Goal: Task Accomplishment & Management: Complete application form

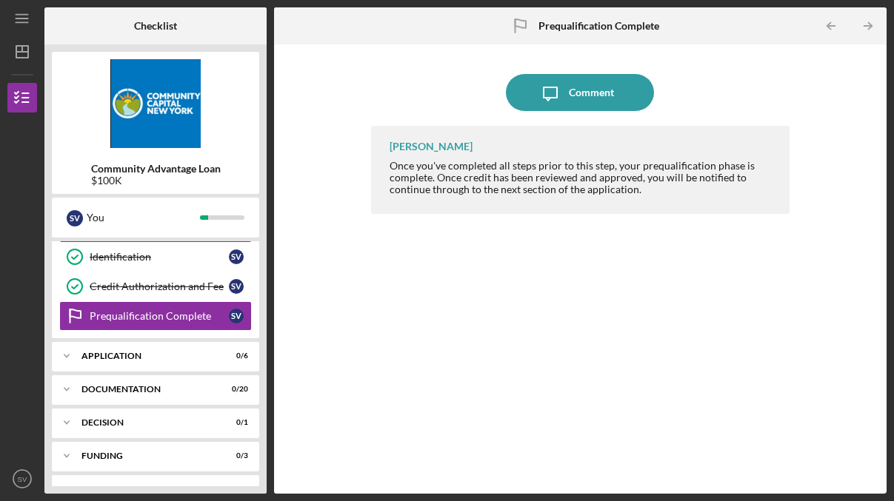
scroll to position [204, 0]
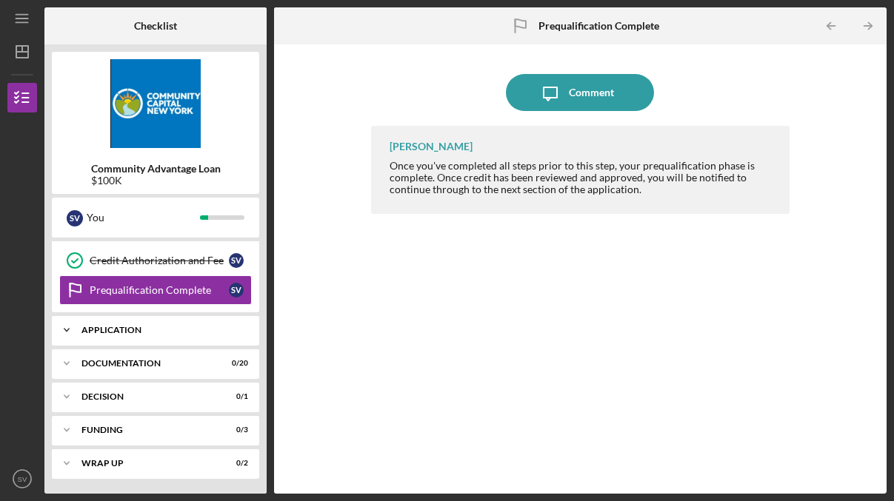
click at [150, 326] on div "Application" at bounding box center [160, 330] width 159 height 9
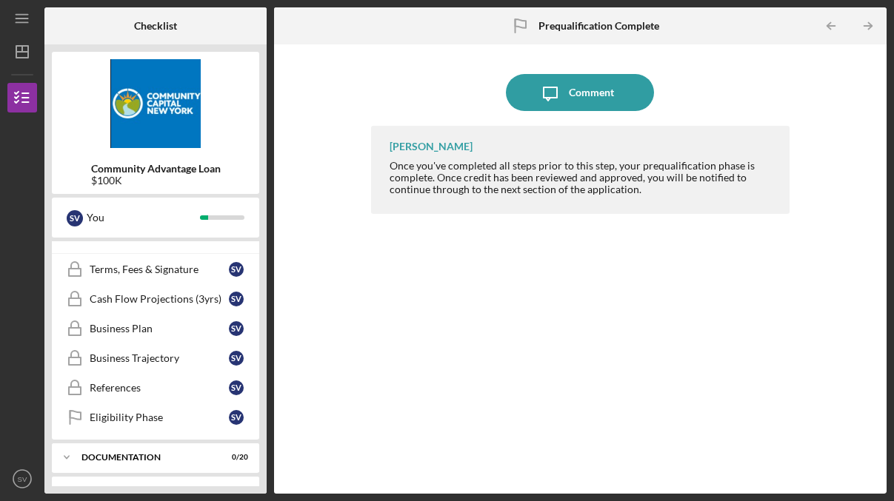
scroll to position [297, 0]
click at [144, 369] on link "Business Trajectory Business Trajectory S V" at bounding box center [155, 357] width 192 height 30
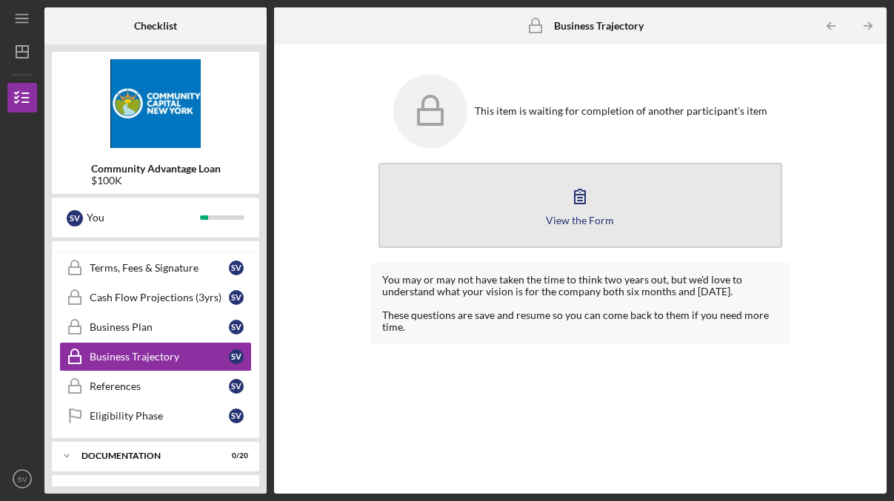
click at [575, 215] on div "View the Form" at bounding box center [580, 220] width 68 height 11
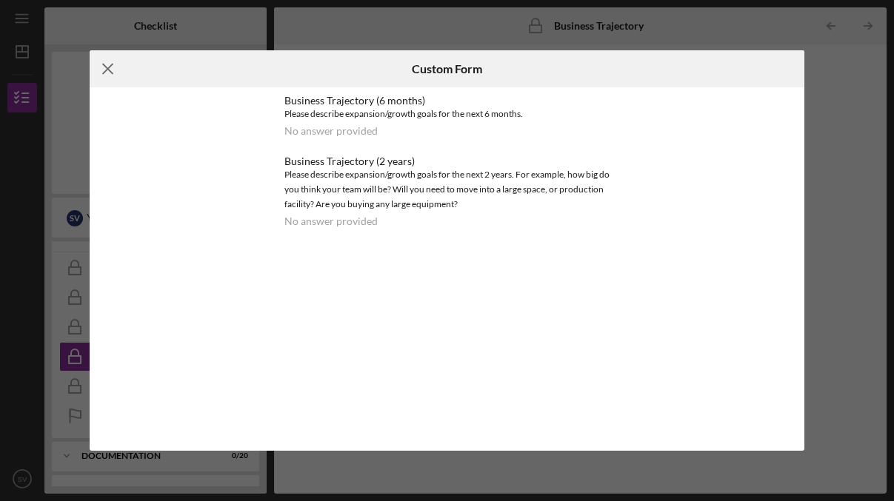
click at [107, 67] on icon "Icon/Menu Close" at bounding box center [108, 68] width 37 height 37
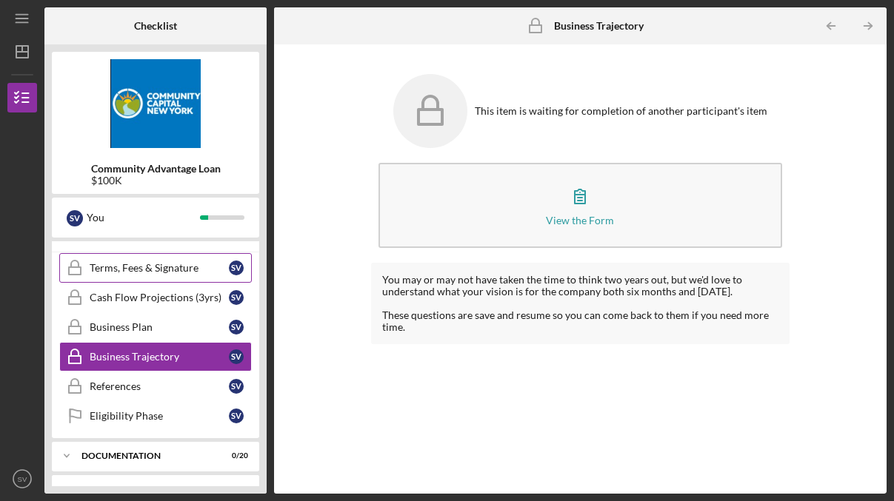
click at [145, 270] on div "Terms, Fees & Signature" at bounding box center [159, 268] width 139 height 12
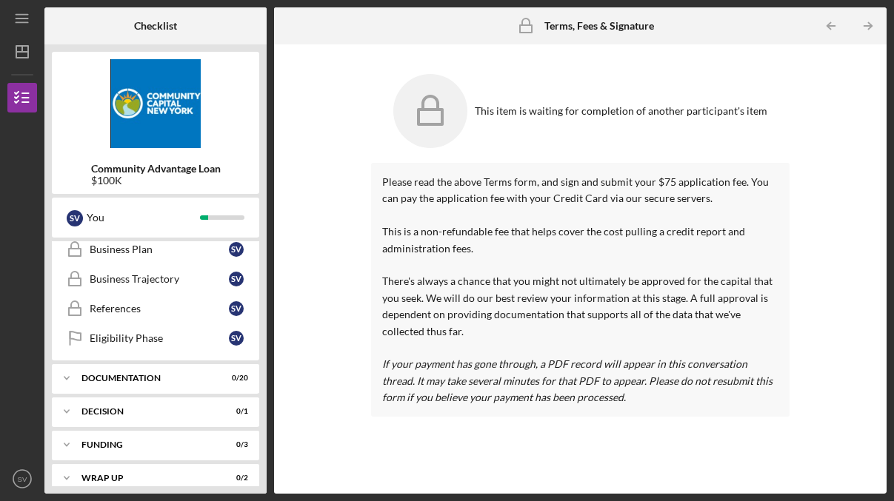
scroll to position [389, 0]
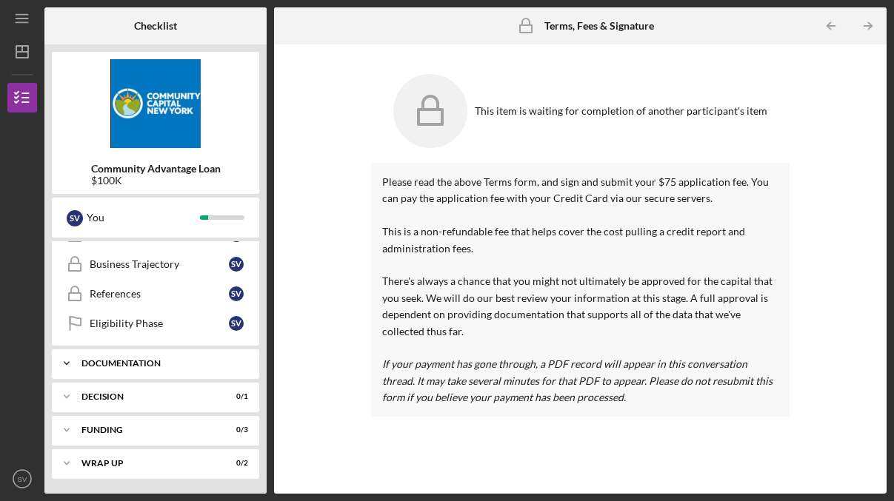
click at [87, 361] on div "Documentation" at bounding box center [160, 363] width 159 height 9
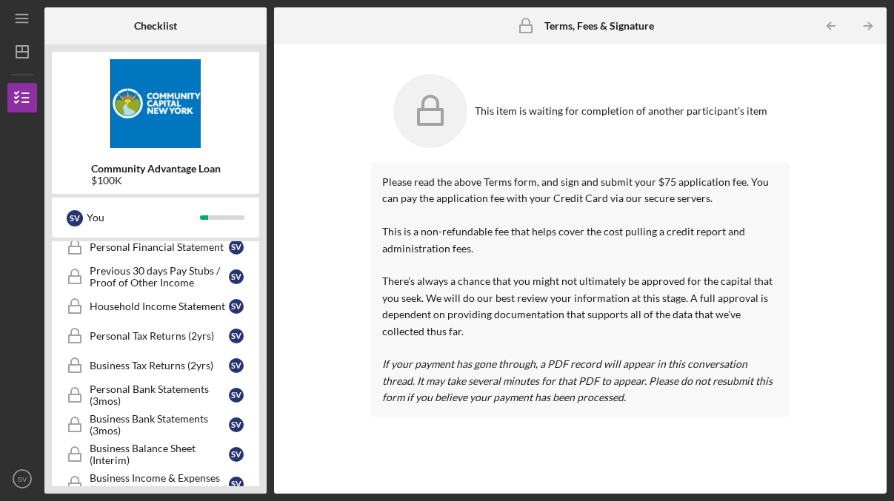
scroll to position [540, 0]
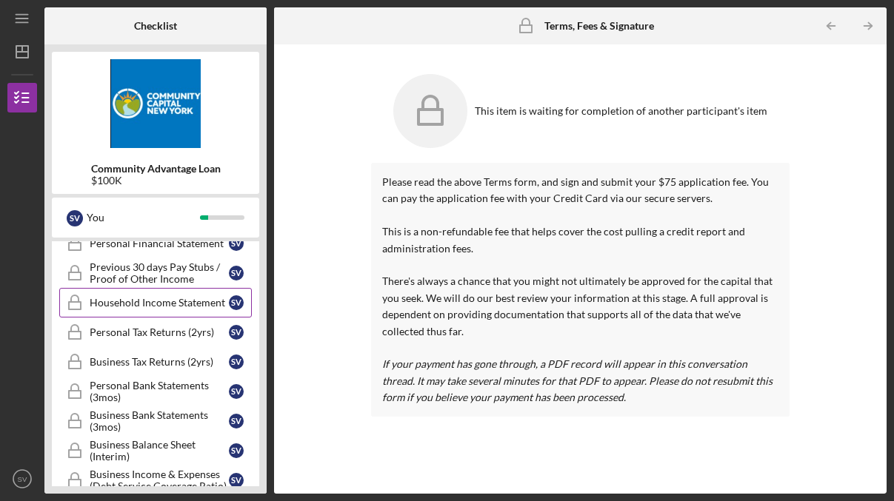
click at [124, 306] on div "Household Income Statement" at bounding box center [159, 303] width 139 height 12
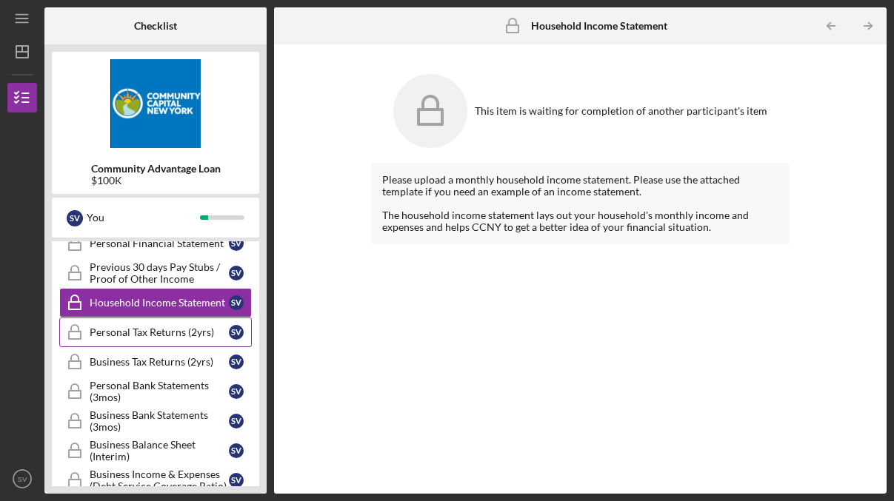
click at [130, 328] on div "Personal Tax Returns (2yrs)" at bounding box center [159, 332] width 139 height 12
